Goal: Information Seeking & Learning: Get advice/opinions

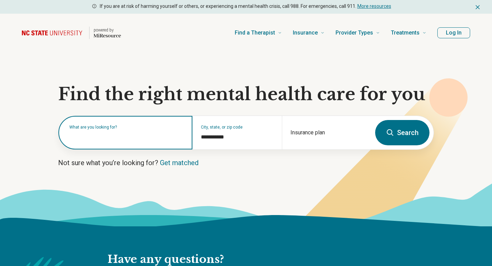
click at [126, 138] on input "text" at bounding box center [126, 136] width 115 height 8
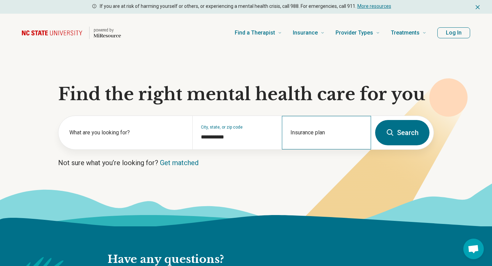
click at [296, 127] on div "Insurance plan" at bounding box center [326, 132] width 89 height 33
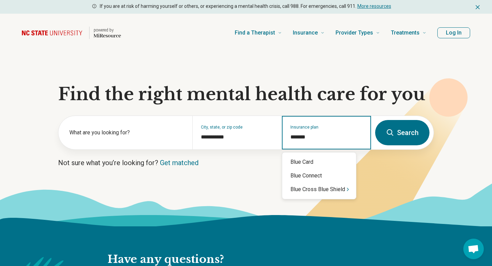
type input "********"
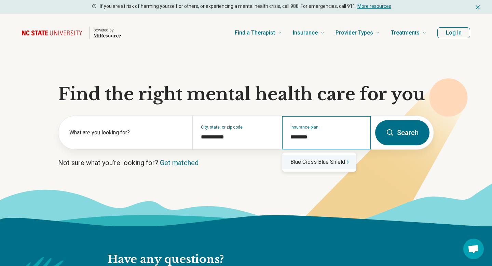
click at [326, 160] on div "Blue Cross Blue Shield" at bounding box center [319, 162] width 74 height 14
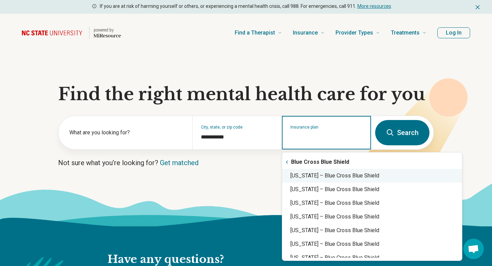
click at [340, 178] on div "North Carolina – Blue Cross Blue Shield" at bounding box center [372, 176] width 180 height 14
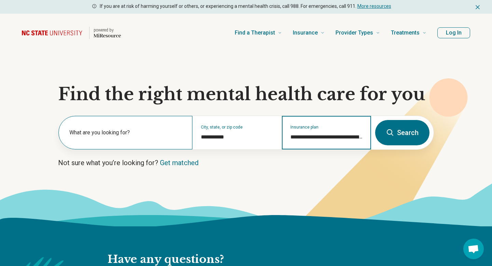
type input "**********"
click at [117, 124] on div "What are you looking for?" at bounding box center [125, 132] width 134 height 33
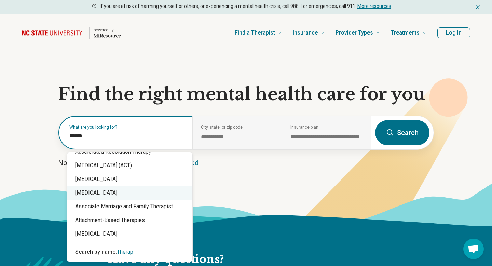
scroll to position [10, 0]
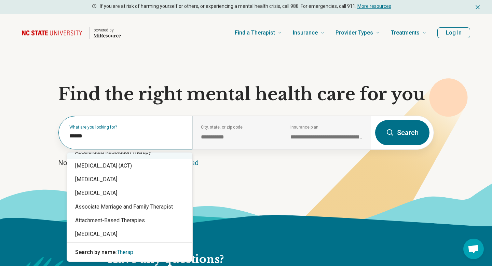
click at [111, 141] on div "What are you looking for? ******" at bounding box center [125, 132] width 134 height 33
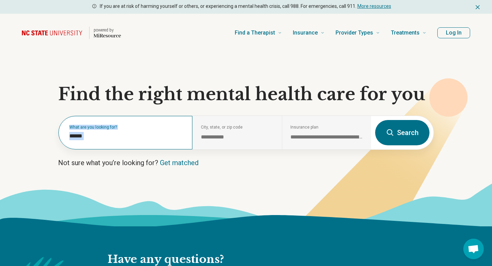
click at [111, 141] on div "What are you looking for? ******" at bounding box center [125, 132] width 134 height 33
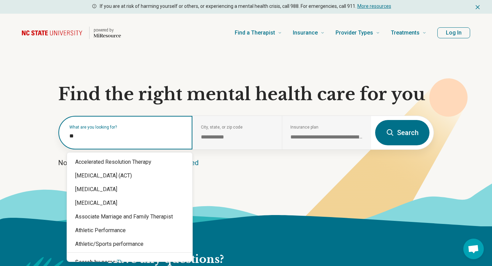
type input "*"
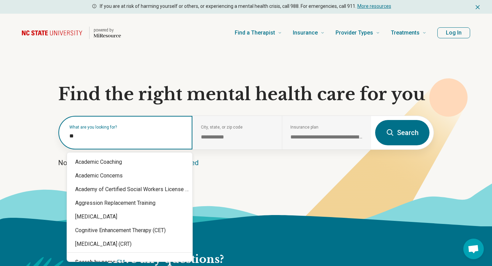
type input "***"
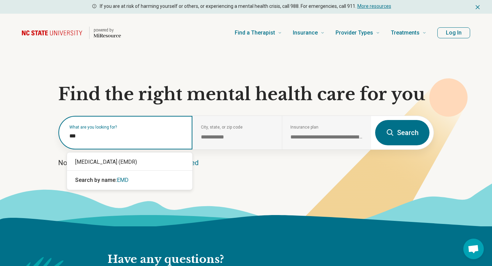
click at [86, 138] on input "***" at bounding box center [126, 136] width 115 height 8
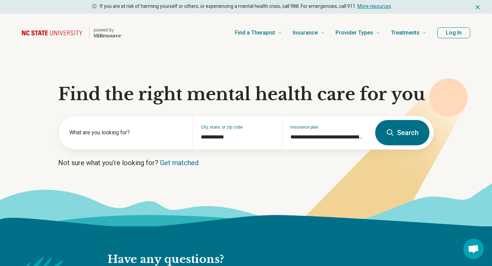
click at [113, 189] on icon at bounding box center [246, 204] width 492 height 43
click at [103, 133] on label "What are you looking for?" at bounding box center [126, 133] width 115 height 8
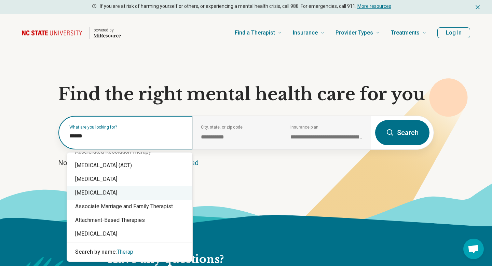
scroll to position [5, 0]
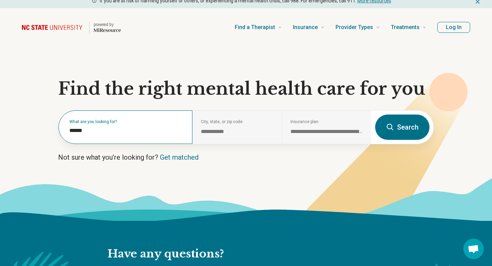
click at [102, 124] on div "What are you looking for? ******" at bounding box center [125, 126] width 134 height 33
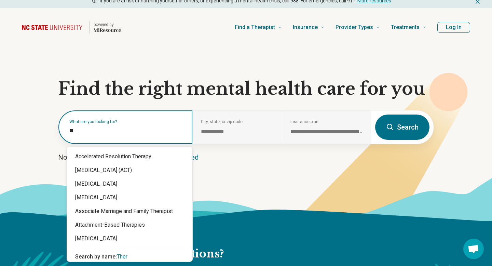
type input "*"
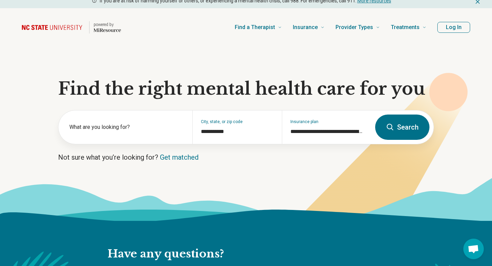
click at [405, 126] on button "Search" at bounding box center [402, 127] width 54 height 25
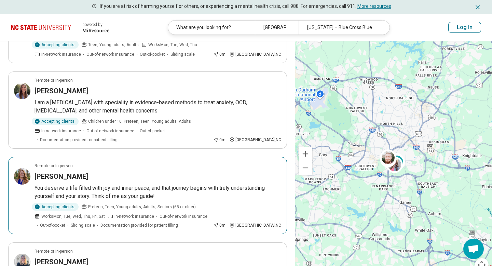
scroll to position [299, 0]
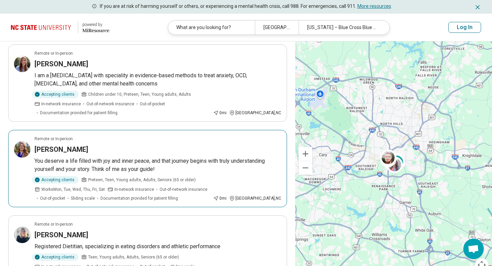
click at [164, 157] on p "You deserve a life filled with joy and inner peace, and that journey begins wit…" at bounding box center [158, 165] width 247 height 16
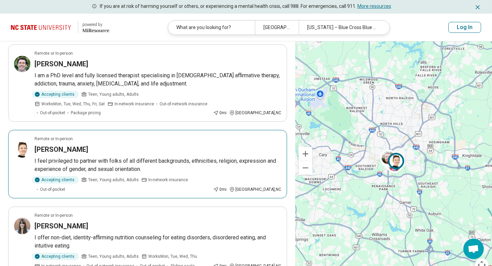
scroll to position [58, 0]
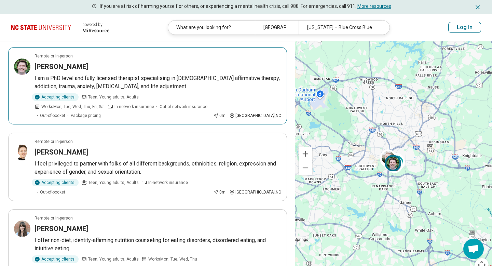
click at [137, 78] on p "I am a PhD level and fully licensed therapist specialising in LGBTQ+ affirmativ…" at bounding box center [158, 82] width 247 height 16
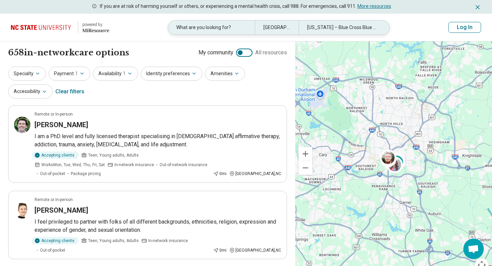
click at [192, 25] on div "What are you looking for?" at bounding box center [211, 28] width 87 height 14
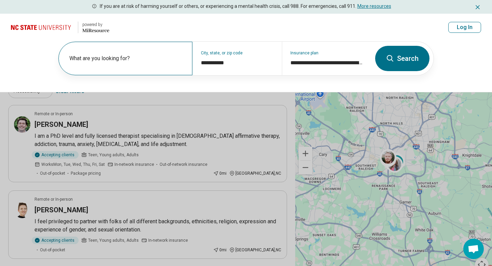
click at [145, 60] on label "What are you looking for?" at bounding box center [126, 58] width 115 height 8
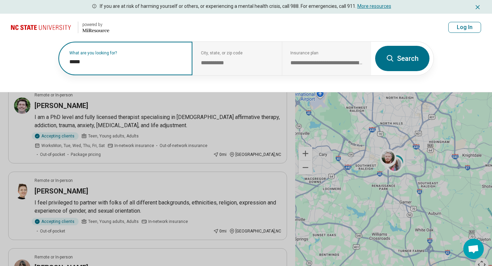
scroll to position [2, 0]
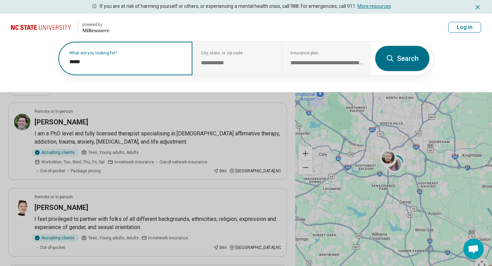
click at [100, 59] on input "*****" at bounding box center [126, 62] width 115 height 8
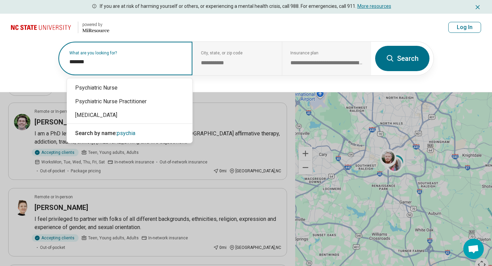
type input "********"
click at [103, 114] on div "[MEDICAL_DATA]" at bounding box center [129, 115] width 125 height 14
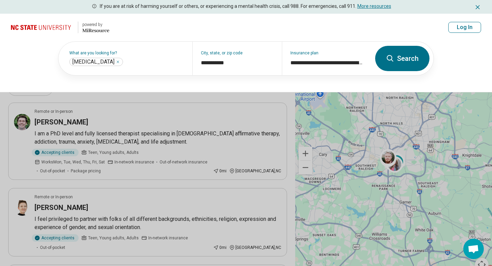
click at [405, 59] on button "Search" at bounding box center [402, 58] width 54 height 25
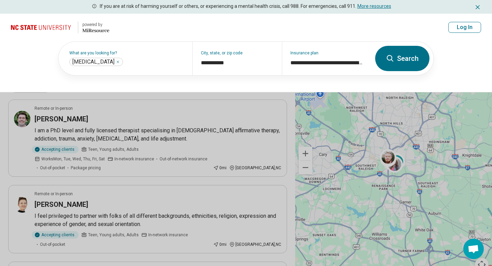
scroll to position [0, 0]
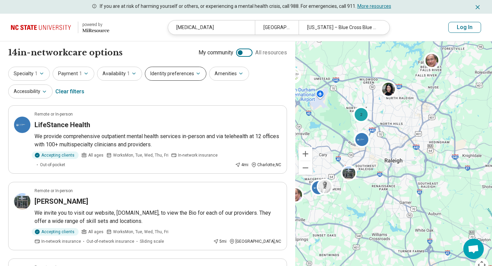
click at [194, 78] on button "Identity preferences" at bounding box center [176, 74] width 62 height 14
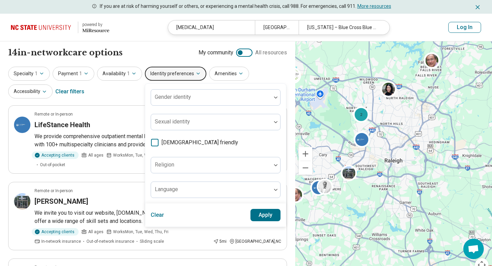
click at [151, 140] on icon at bounding box center [155, 143] width 8 height 8
click at [267, 214] on button "Apply" at bounding box center [266, 215] width 30 height 12
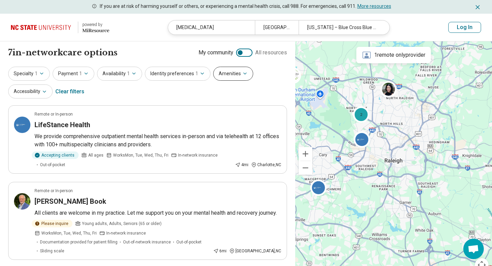
click at [236, 74] on button "Amenities" at bounding box center [233, 74] width 40 height 14
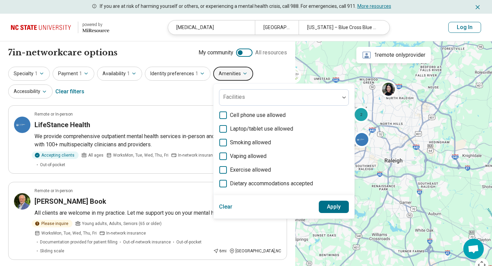
click at [244, 74] on icon "button" at bounding box center [245, 73] width 3 height 1
click at [139, 92] on div "Specialty 1 Payment 1 Availability 1 Identity preferences 1 Amenities Facilitie…" at bounding box center [147, 83] width 279 height 33
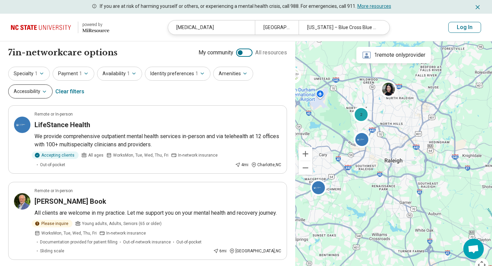
click at [50, 86] on button "Accessibility" at bounding box center [30, 91] width 44 height 14
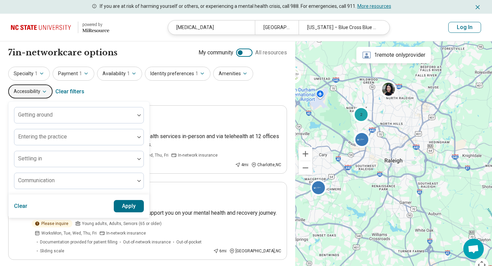
click at [45, 89] on icon "button" at bounding box center [44, 91] width 5 height 5
click at [151, 94] on div "Specialty 1 Payment 1 Availability 1 Identity preferences 1 Amenities Accessibi…" at bounding box center [147, 83] width 279 height 33
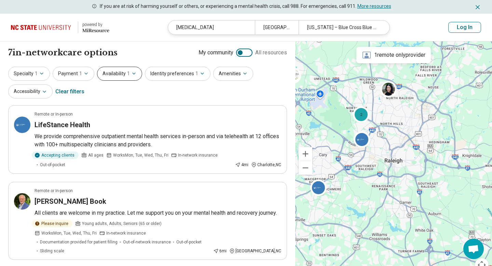
click at [124, 70] on button "Availability 1" at bounding box center [119, 74] width 45 height 14
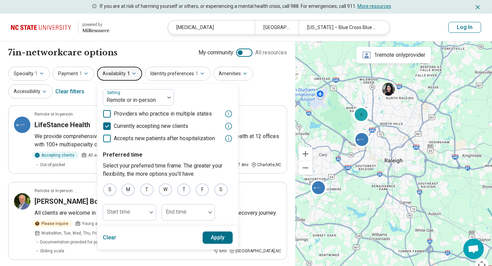
click at [131, 69] on button "Availability 1" at bounding box center [119, 74] width 45 height 14
click at [92, 69] on div "Payment 1" at bounding box center [74, 74] width 42 height 14
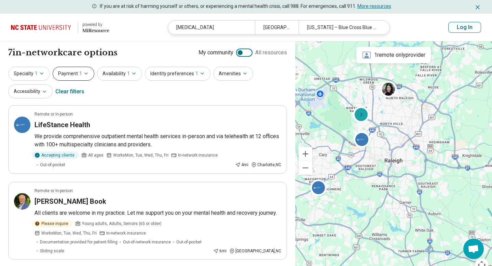
click at [84, 69] on button "Payment 1" at bounding box center [74, 74] width 42 height 14
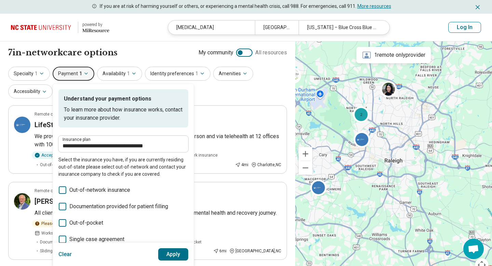
click at [84, 69] on button "Payment 1" at bounding box center [74, 74] width 42 height 14
click at [42, 74] on icon "button" at bounding box center [41, 73] width 5 height 5
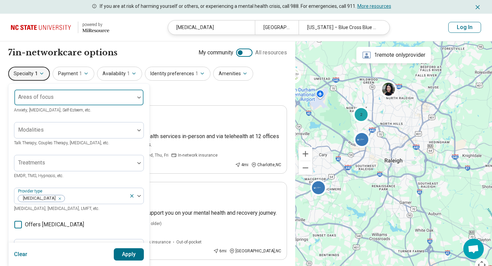
click at [133, 91] on div at bounding box center [74, 97] width 120 height 15
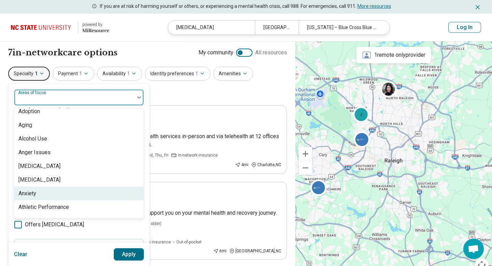
scroll to position [40, 0]
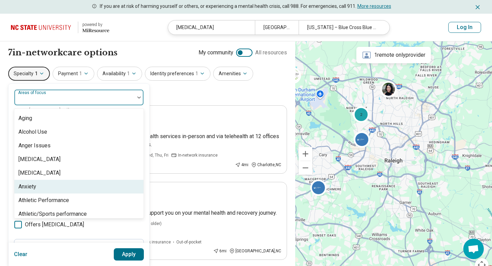
click at [68, 188] on div "Anxiety" at bounding box center [78, 187] width 129 height 14
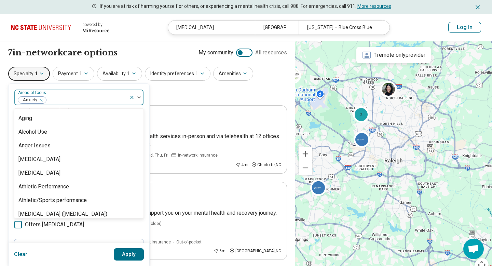
click at [182, 99] on div "Specialty 1 option Anxiety, selected. Abuse, 1 of 99. 99 results available. Use…" at bounding box center [147, 83] width 279 height 33
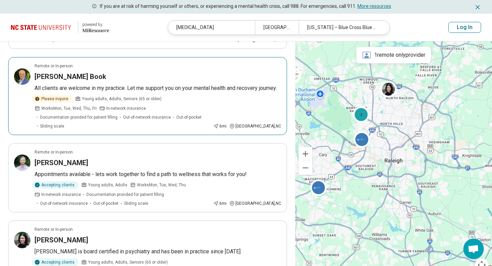
scroll to position [24, 0]
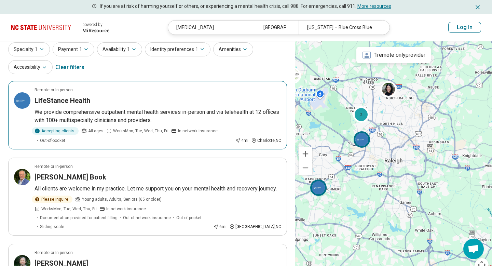
click at [71, 100] on h3 "LifeStance Health" at bounding box center [63, 101] width 56 height 10
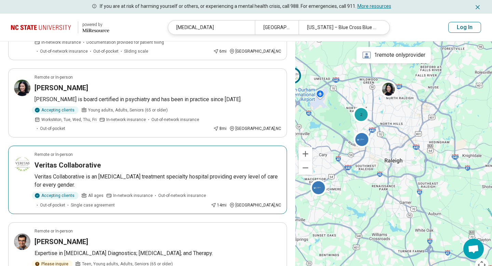
scroll to position [185, 0]
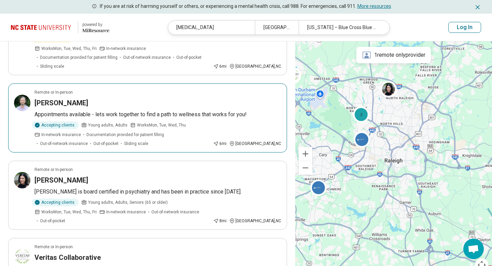
click at [116, 102] on div "Timothy O'Connor" at bounding box center [158, 103] width 247 height 10
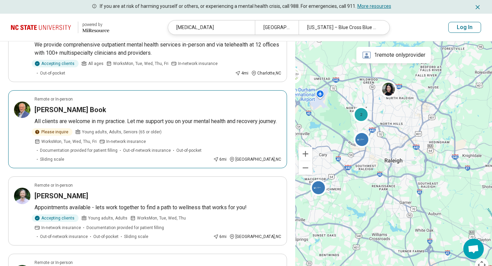
scroll to position [151, 0]
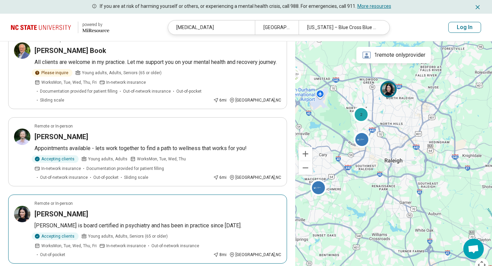
click at [88, 209] on h3 "JacQuetta Foushee" at bounding box center [62, 214] width 54 height 10
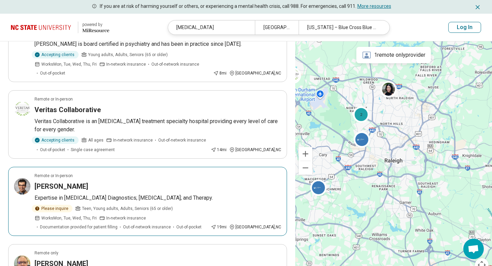
scroll to position [393, 0]
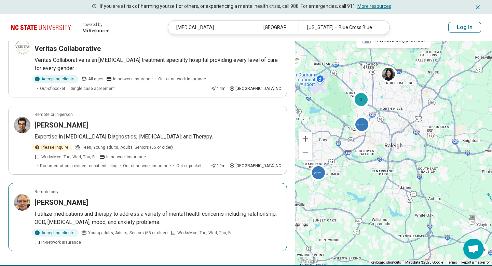
click at [66, 198] on h3 "[PERSON_NAME]" at bounding box center [62, 203] width 54 height 10
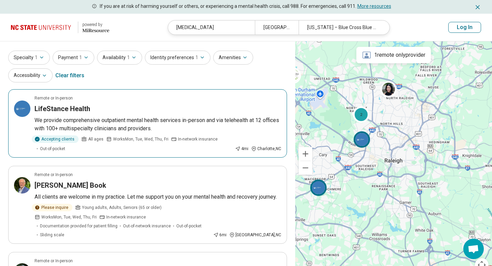
scroll to position [0, 0]
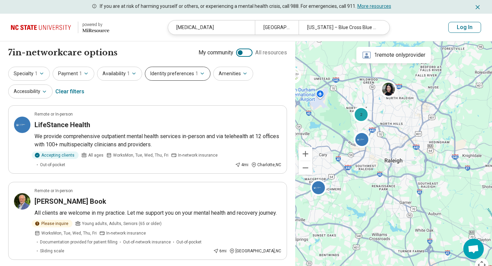
click at [202, 74] on button "Identity preferences 1" at bounding box center [178, 74] width 66 height 14
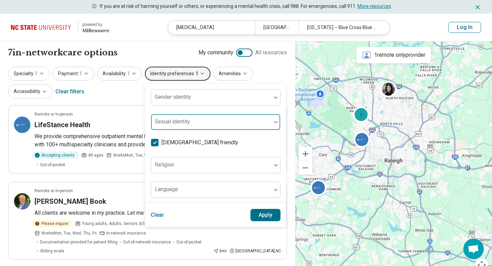
click at [227, 117] on div at bounding box center [211, 122] width 120 height 15
click at [236, 117] on div at bounding box center [211, 122] width 120 height 15
click at [133, 83] on div "Specialty 1 Payment 1 Availability 1 Identity preferences 1 Gender identity Sex…" at bounding box center [147, 83] width 279 height 33
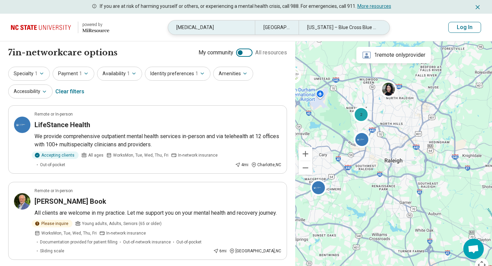
click at [188, 32] on div "[MEDICAL_DATA]" at bounding box center [211, 28] width 87 height 14
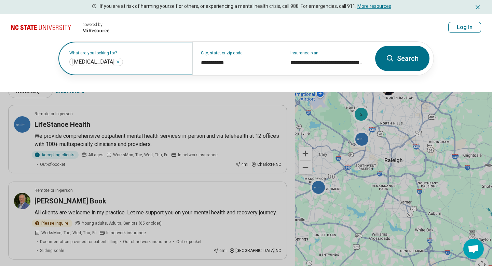
click at [147, 60] on input "text" at bounding box center [154, 62] width 60 height 8
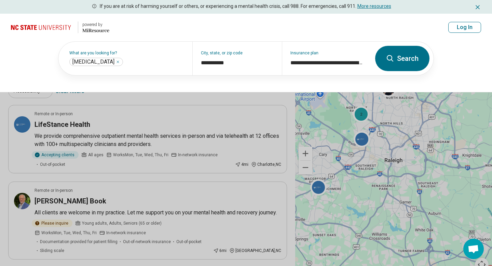
click at [143, 96] on button at bounding box center [246, 133] width 492 height 266
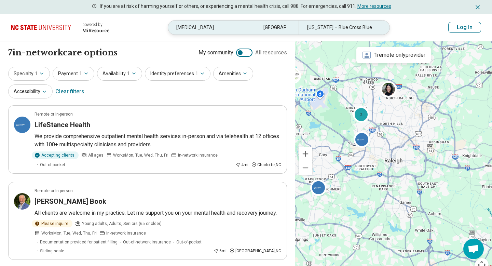
click at [204, 26] on div "[MEDICAL_DATA]" at bounding box center [211, 28] width 87 height 14
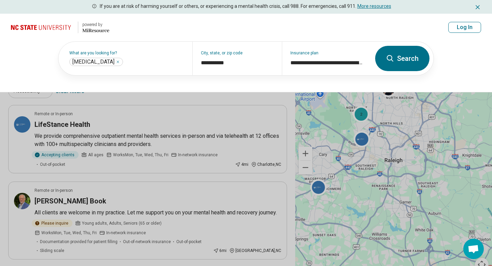
click at [134, 95] on button at bounding box center [246, 133] width 492 height 266
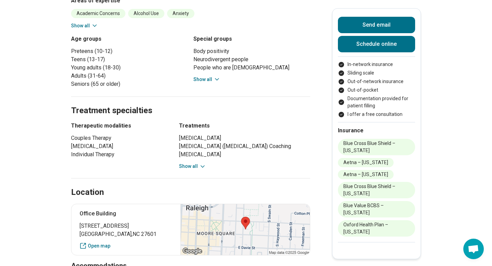
scroll to position [407, 0]
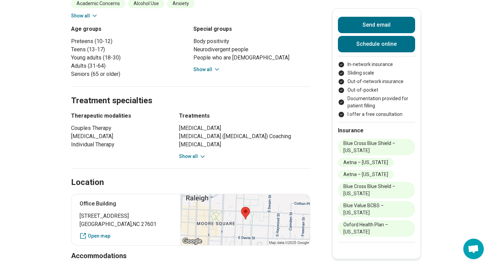
click at [200, 155] on icon at bounding box center [202, 156] width 7 height 7
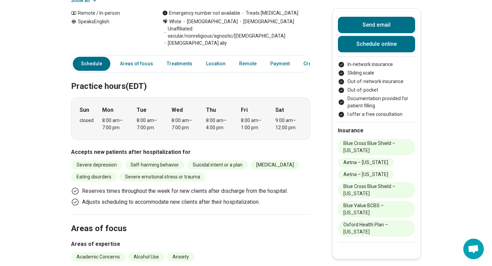
scroll to position [0, 0]
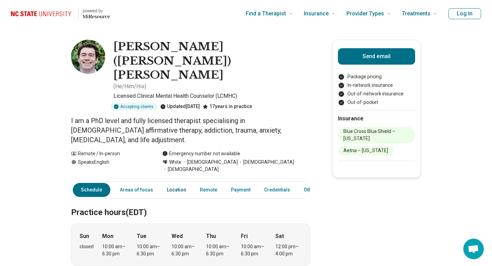
scroll to position [0, 5]
click at [133, 183] on link "Areas of focus" at bounding box center [131, 190] width 41 height 14
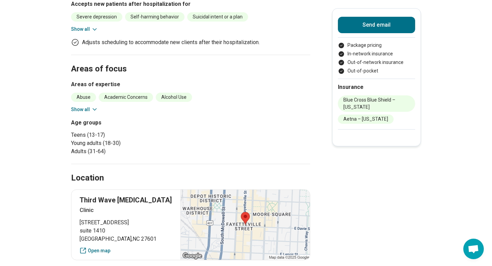
scroll to position [276, 0]
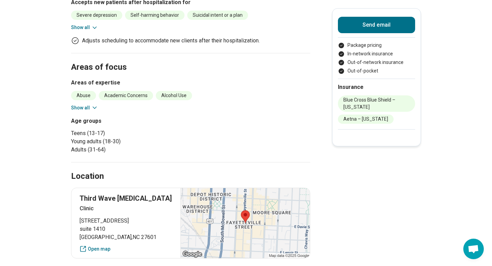
click at [91, 104] on icon at bounding box center [94, 107] width 7 height 7
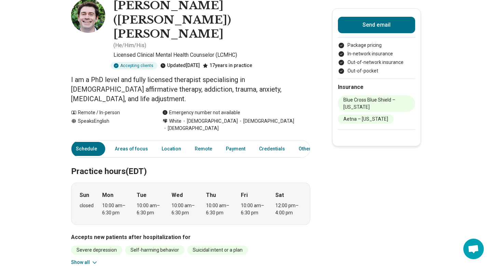
scroll to position [0, 0]
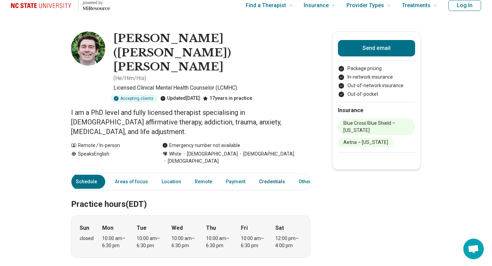
click at [266, 175] on link "Credentials" at bounding box center [272, 182] width 34 height 14
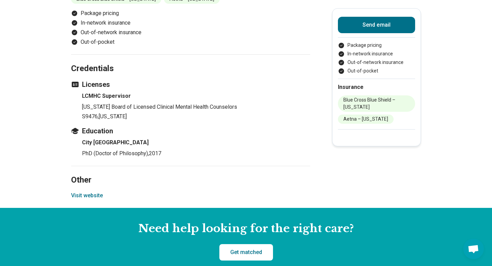
scroll to position [761, 0]
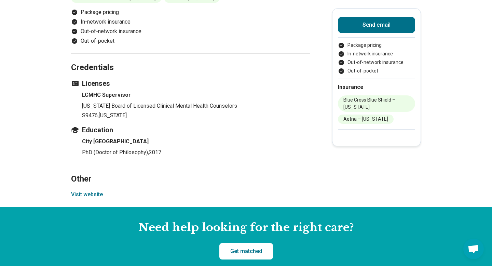
click at [92, 190] on button "Visit website" at bounding box center [87, 194] width 32 height 8
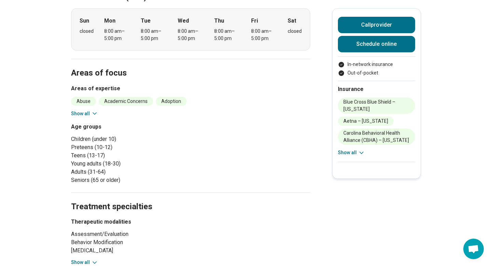
scroll to position [317, 0]
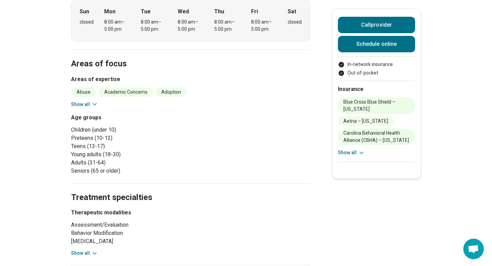
click at [92, 105] on icon at bounding box center [94, 104] width 7 height 7
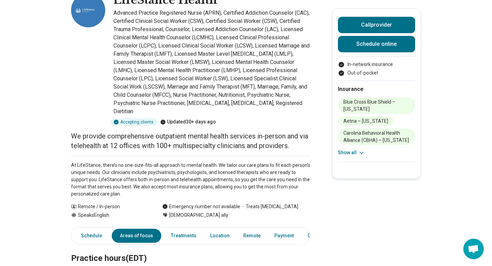
scroll to position [0, 0]
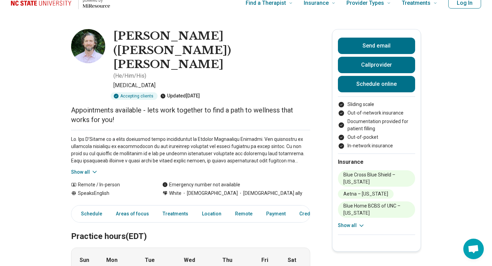
scroll to position [11, 0]
click at [90, 168] on button "Show all" at bounding box center [84, 171] width 27 height 7
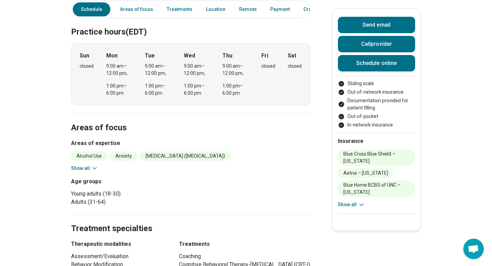
scroll to position [308, 0]
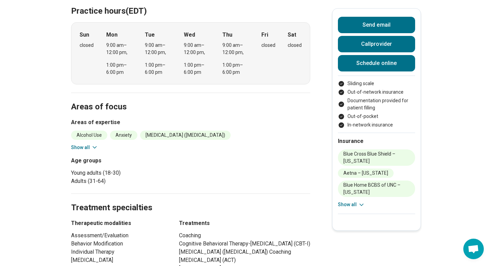
click at [95, 131] on div "Alcohol Use Anxiety [MEDICAL_DATA] ([MEDICAL_DATA]) [MEDICAL_DATA] [MEDICAL_DAT…" at bounding box center [190, 141] width 239 height 21
click at [94, 144] on icon at bounding box center [94, 147] width 7 height 7
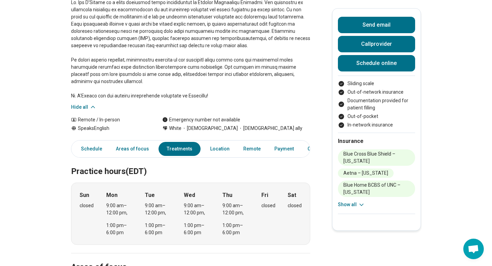
scroll to position [0, 0]
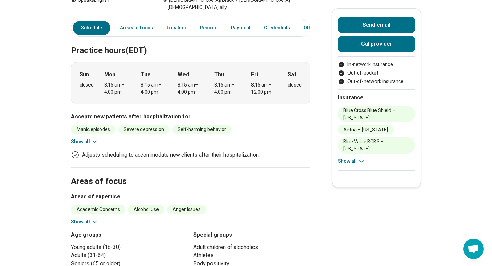
scroll to position [220, 0]
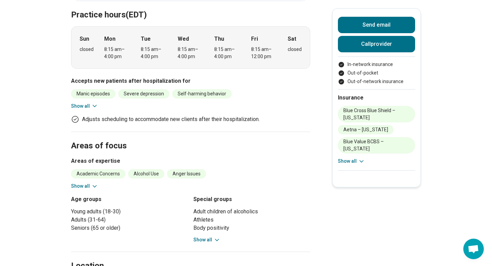
click at [95, 103] on icon at bounding box center [94, 106] width 7 height 7
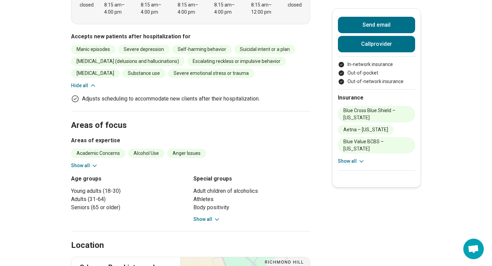
scroll to position [266, 0]
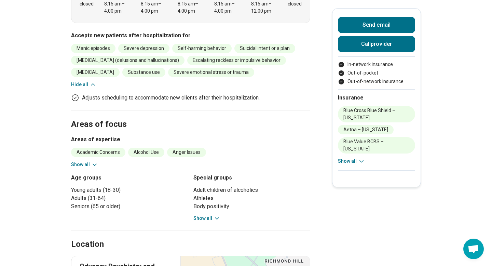
click at [92, 161] on icon at bounding box center [94, 164] width 7 height 7
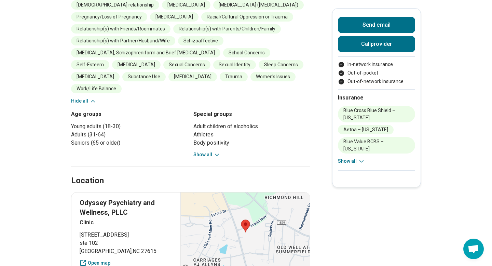
scroll to position [488, 0]
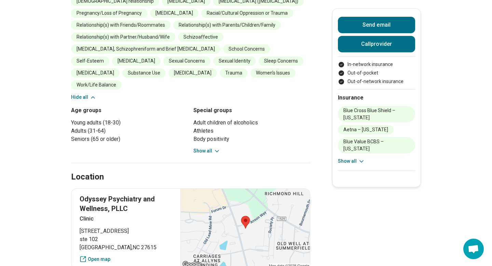
click at [215, 148] on icon at bounding box center [217, 151] width 7 height 7
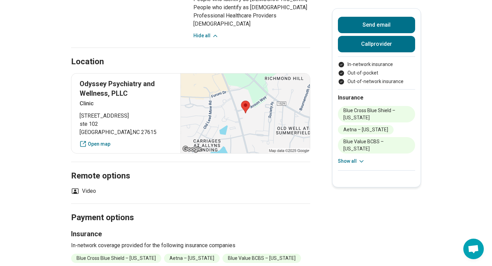
scroll to position [680, 0]
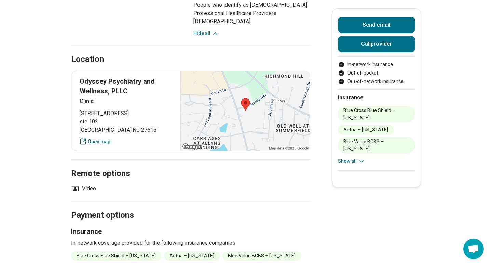
click at [103, 138] on link "Open map" at bounding box center [126, 141] width 93 height 7
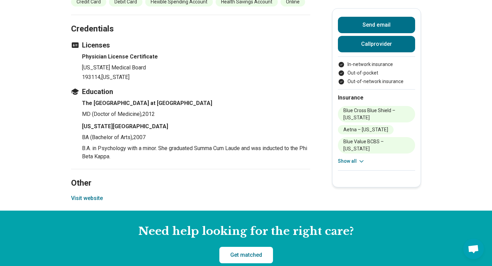
scroll to position [1007, 0]
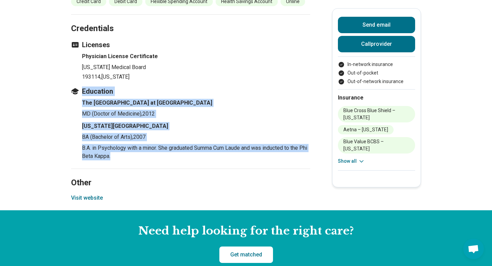
drag, startPoint x: 134, startPoint y: 163, endPoint x: 60, endPoint y: 91, distance: 103.5
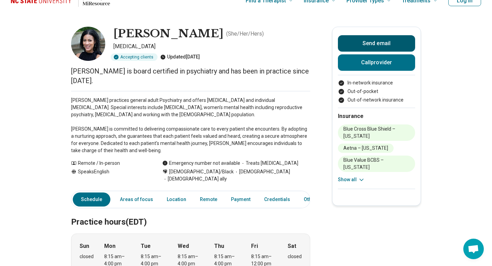
scroll to position [0, 0]
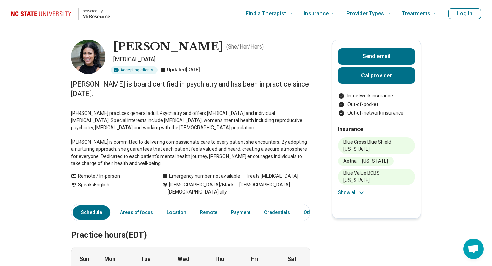
click at [228, 148] on p "Dr.Foushee practices general adult Psychiatry and offers medication management …" at bounding box center [190, 138] width 239 height 57
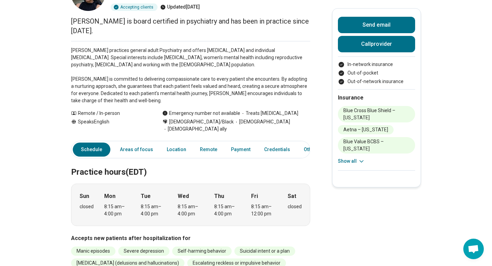
scroll to position [88, 0]
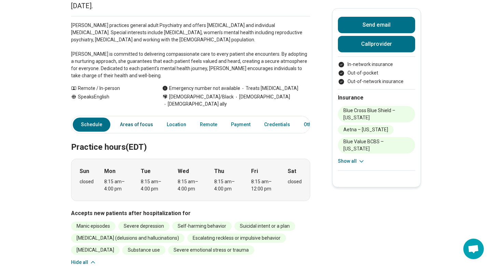
click at [143, 119] on link "Areas of focus" at bounding box center [136, 125] width 41 height 14
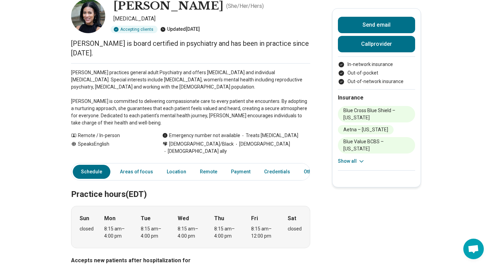
scroll to position [0, 0]
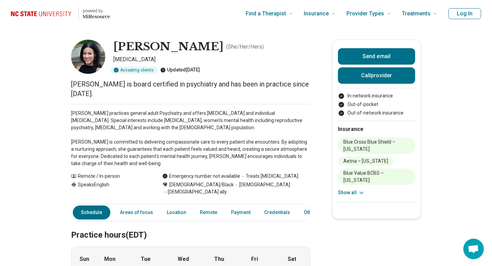
drag, startPoint x: 113, startPoint y: 48, endPoint x: 218, endPoint y: 48, distance: 104.6
click at [218, 48] on h1 "JacQuetta Foushee" at bounding box center [168, 47] width 110 height 14
copy h1 "JacQuetta Foushee"
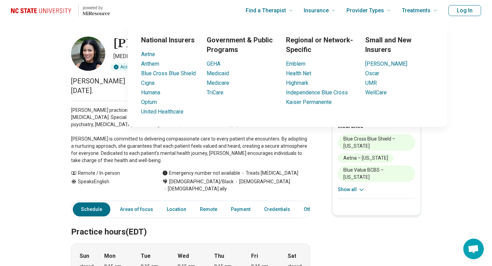
click at [288, 160] on p "Dr.Foushee practices general adult Psychiatry and offers medication management …" at bounding box center [190, 135] width 239 height 57
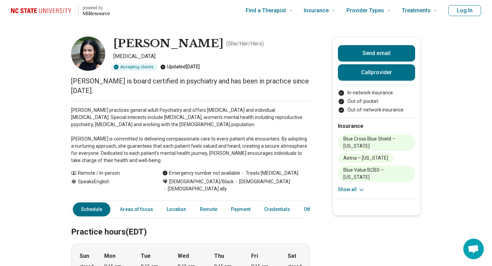
scroll to position [5, 0]
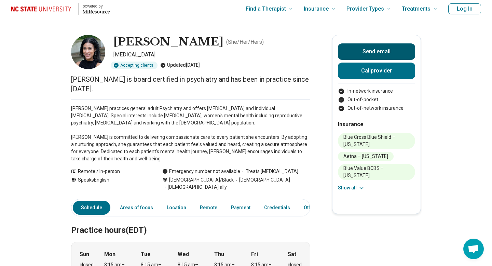
click at [384, 51] on button "Send email" at bounding box center [376, 51] width 77 height 16
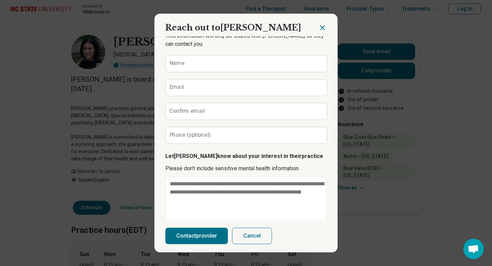
scroll to position [43, 0]
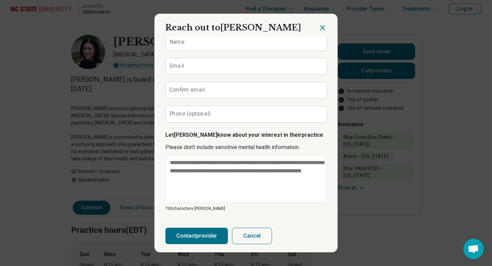
click at [322, 32] on div at bounding box center [328, 25] width 19 height 23
click at [326, 24] on icon "Close dialog" at bounding box center [323, 28] width 8 height 8
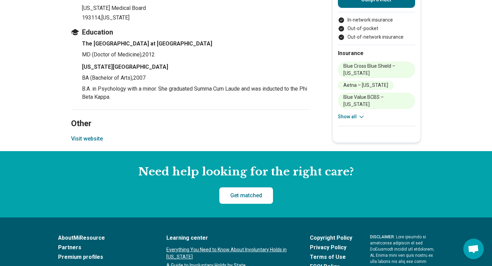
scroll to position [1106, 0]
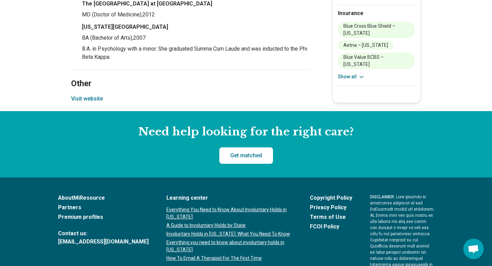
click at [90, 102] on button "Visit website" at bounding box center [87, 99] width 32 height 8
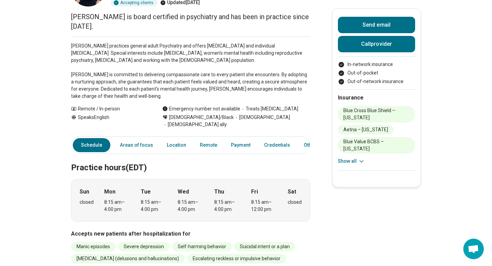
scroll to position [68, 0]
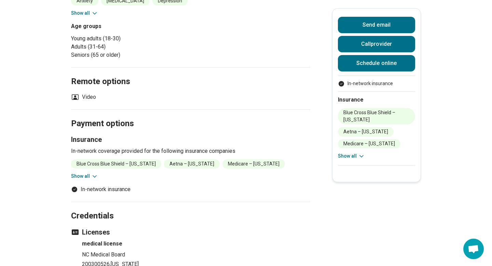
scroll to position [166, 0]
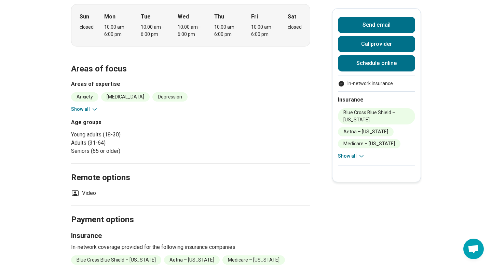
click at [93, 108] on icon at bounding box center [94, 109] width 7 height 7
